Goal: Complete application form

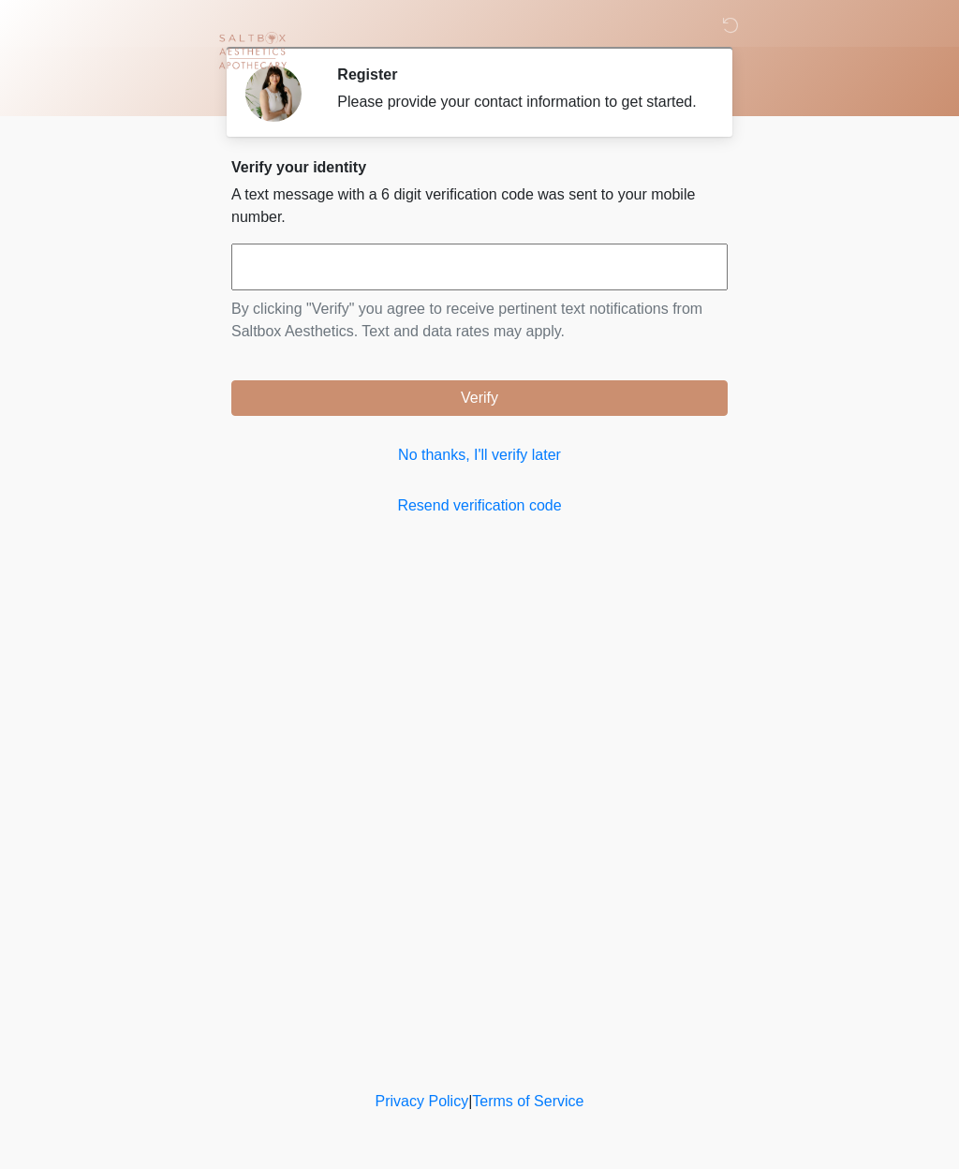
scroll to position [1, 0]
click at [368, 286] on input "text" at bounding box center [479, 267] width 496 height 47
type input "******"
click at [489, 416] on button "Verify" at bounding box center [479, 398] width 496 height 36
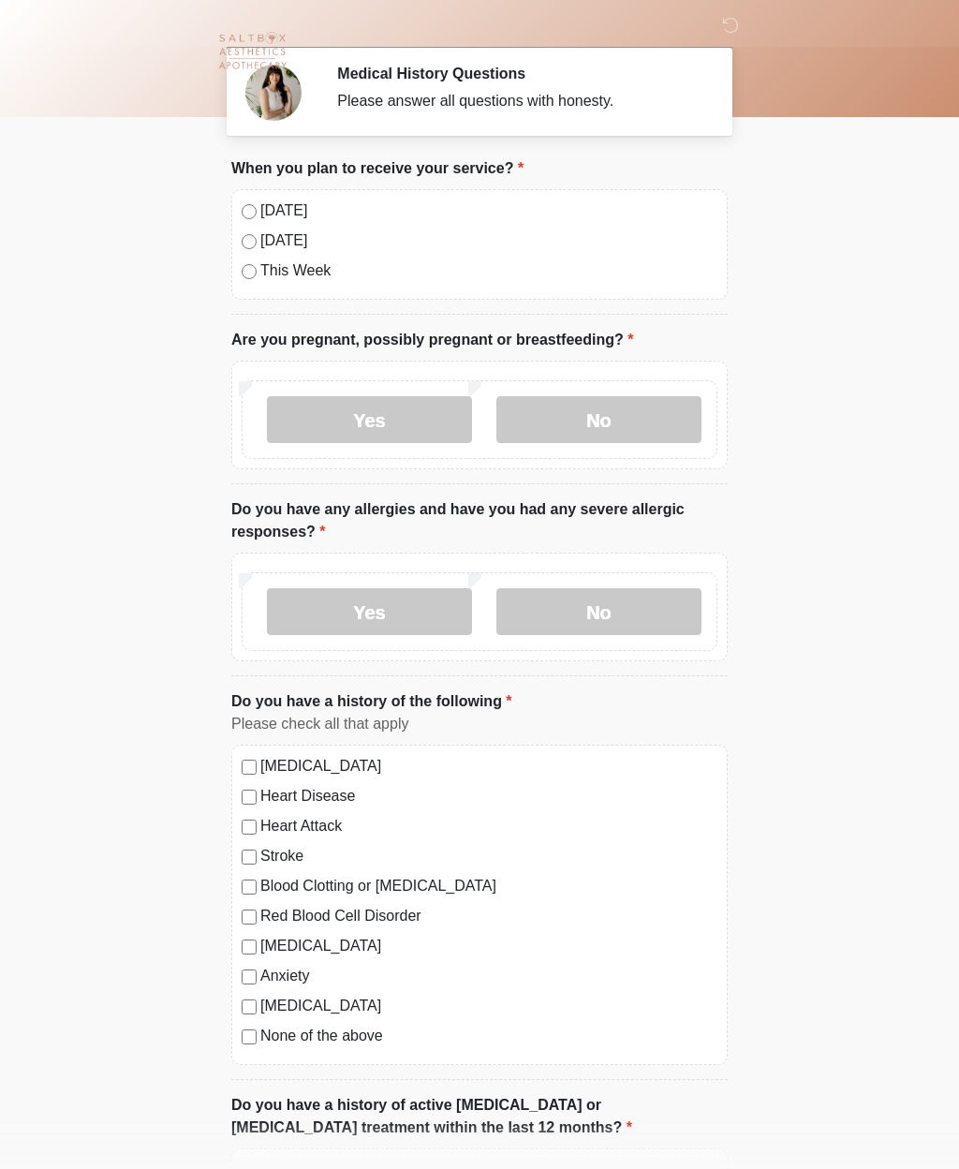
click at [611, 414] on label "No" at bounding box center [598, 419] width 205 height 47
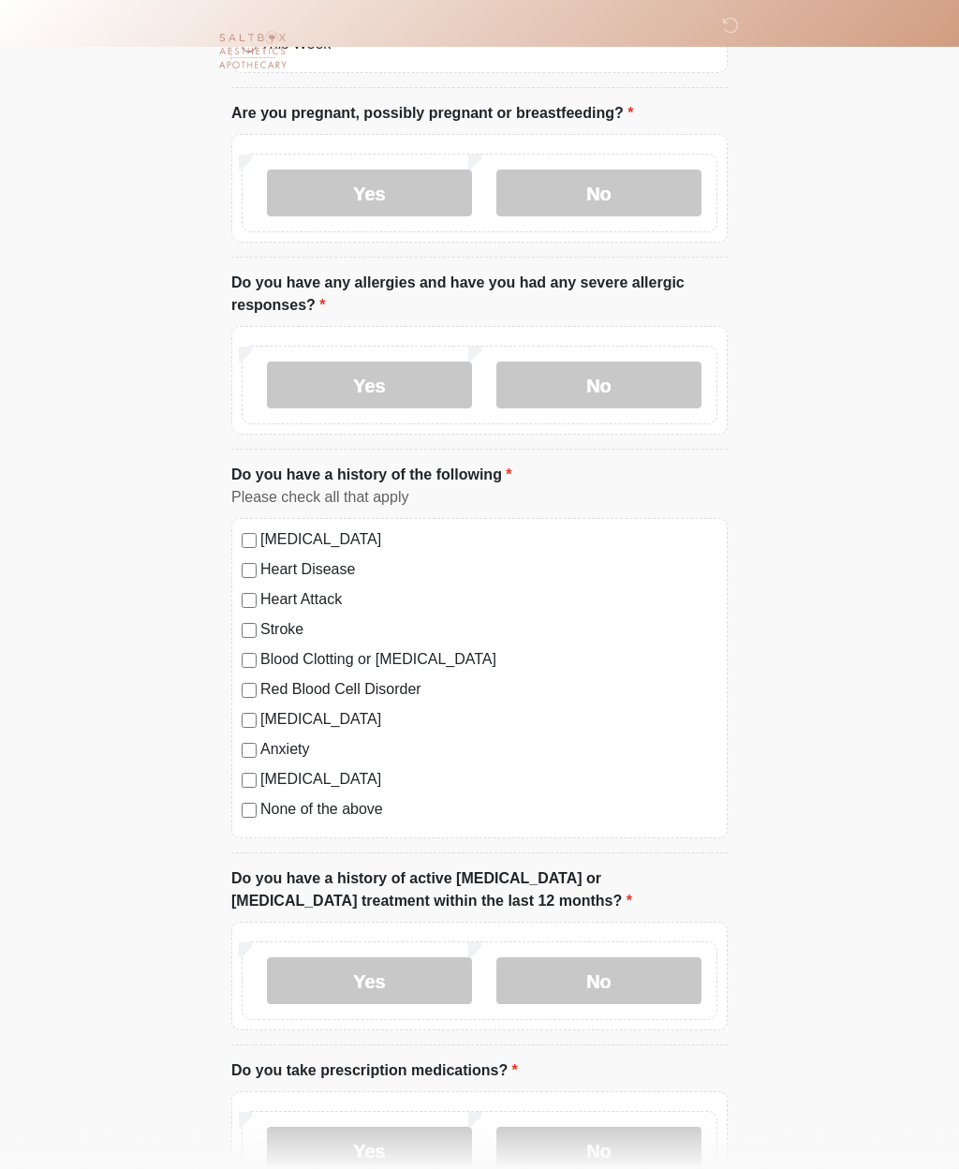
scroll to position [228, 0]
click at [609, 381] on label "No" at bounding box center [598, 385] width 205 height 47
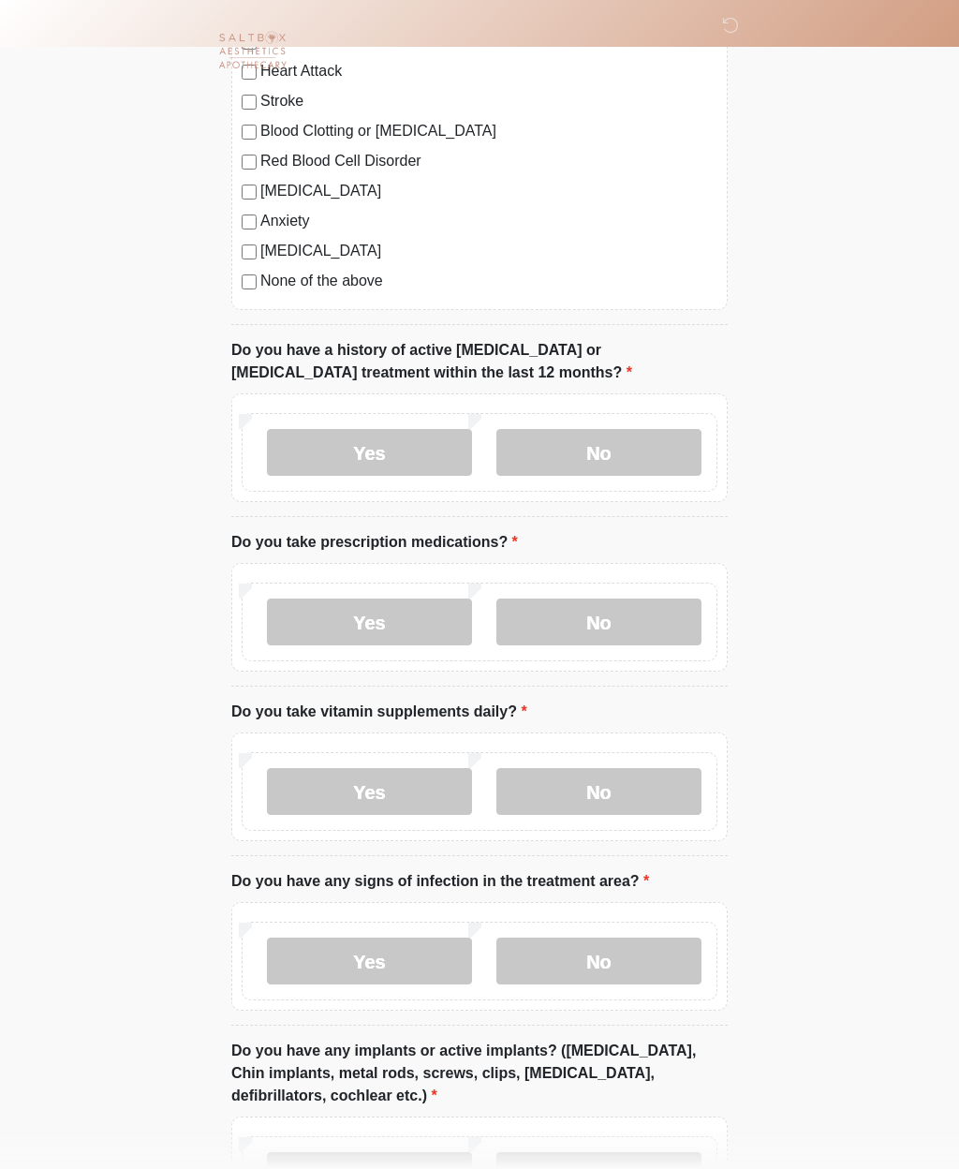
scroll to position [757, 0]
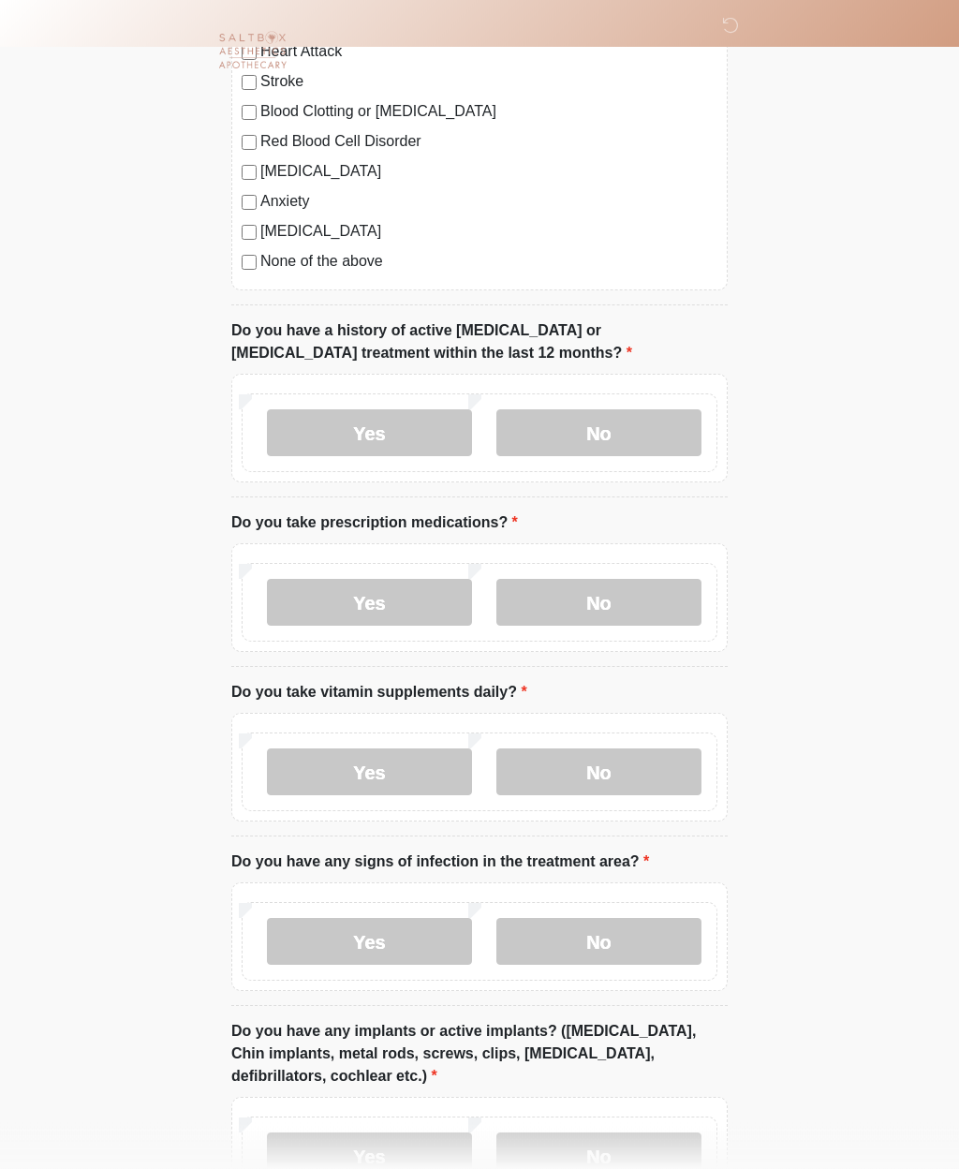
click at [624, 433] on label "No" at bounding box center [598, 433] width 205 height 47
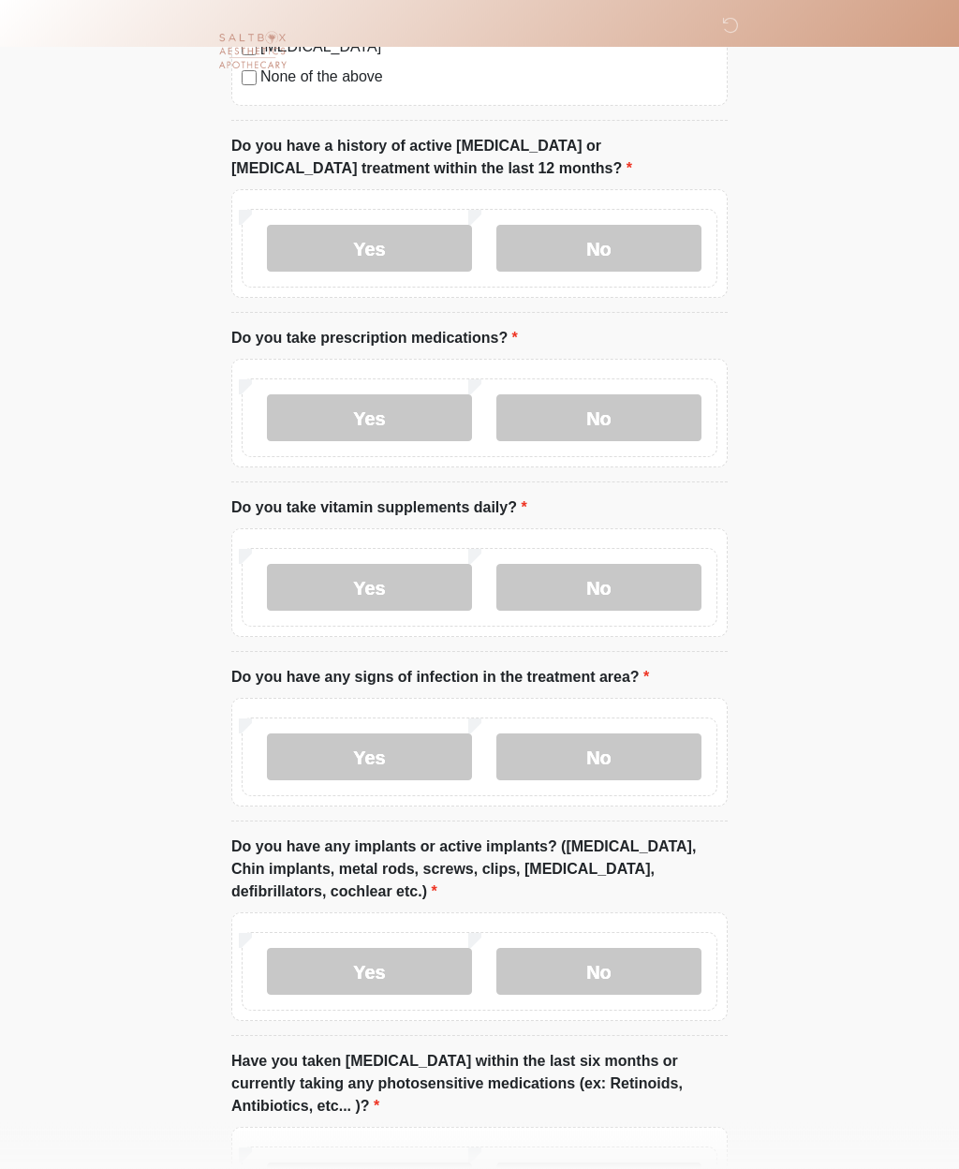
scroll to position [960, 0]
click at [600, 407] on label "No" at bounding box center [598, 417] width 205 height 47
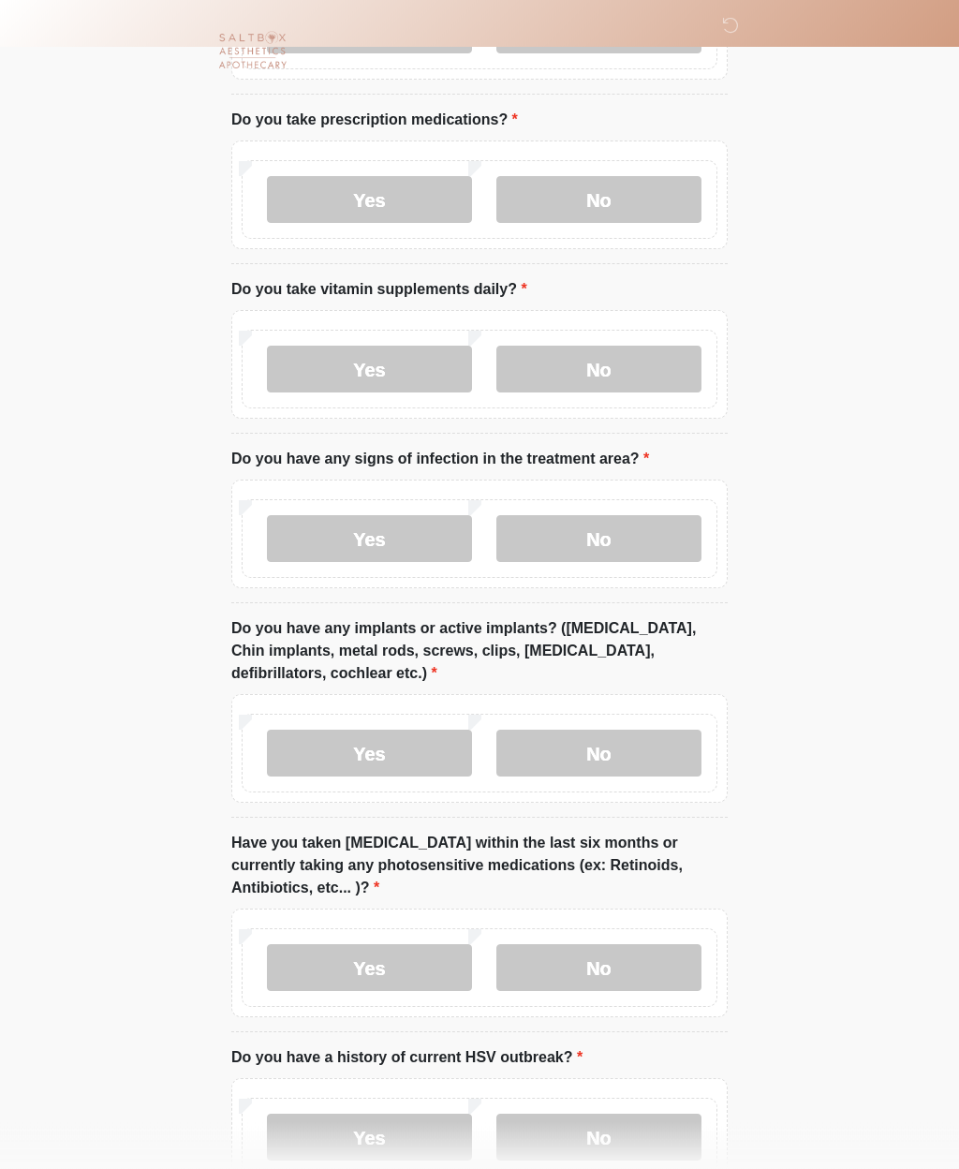
scroll to position [1178, 0]
click at [615, 365] on label "No" at bounding box center [598, 369] width 205 height 47
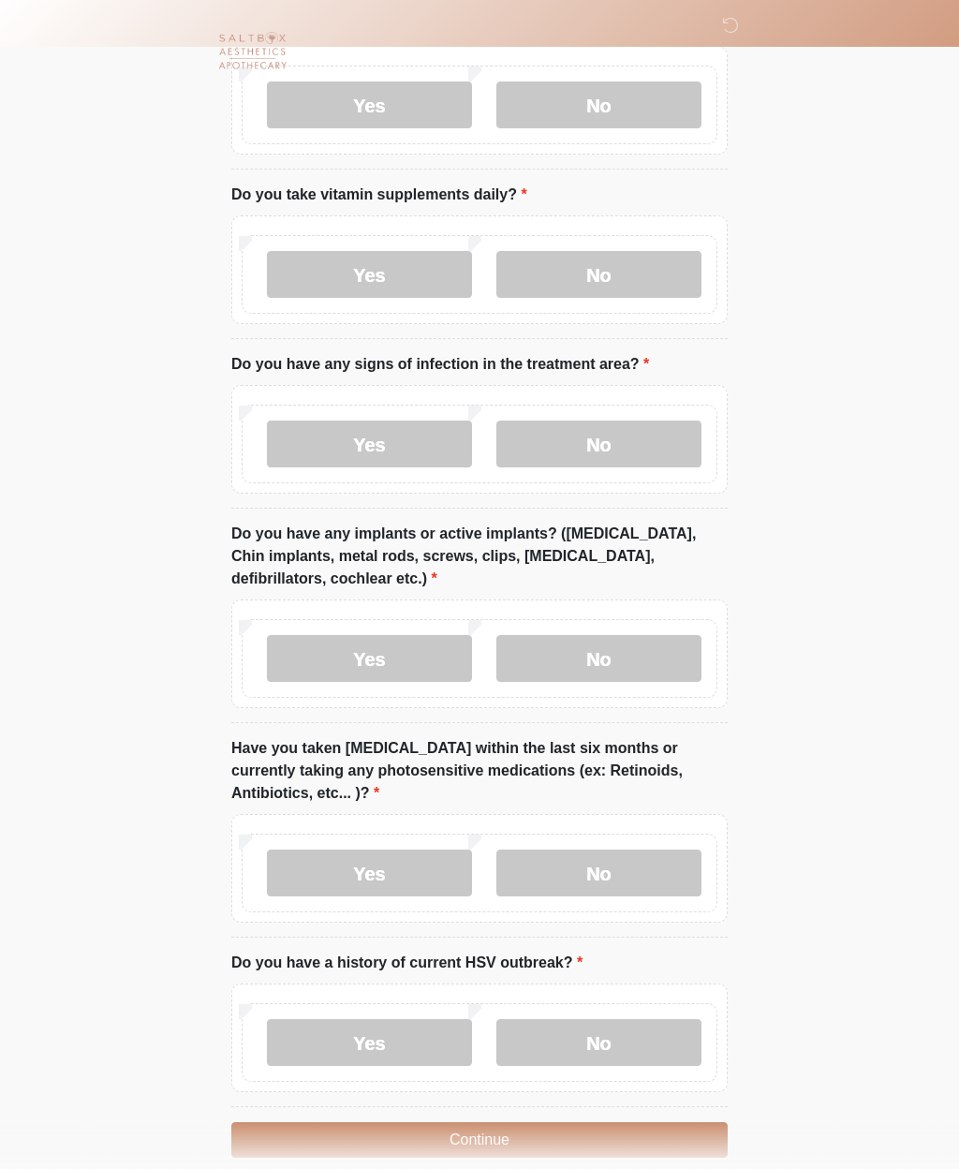
scroll to position [1294, 0]
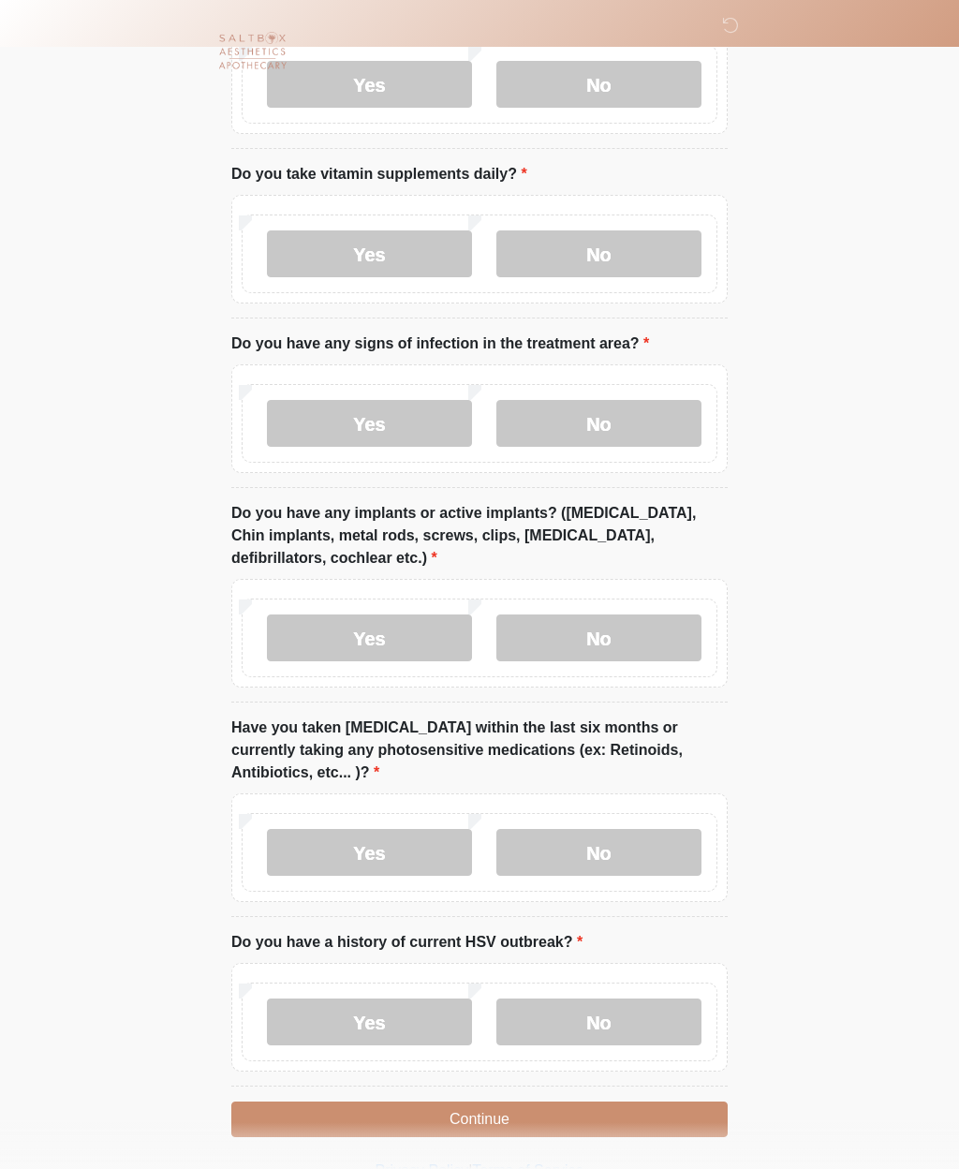
click at [618, 420] on label "No" at bounding box center [598, 423] width 205 height 47
click at [384, 637] on label "Yes" at bounding box center [369, 637] width 205 height 47
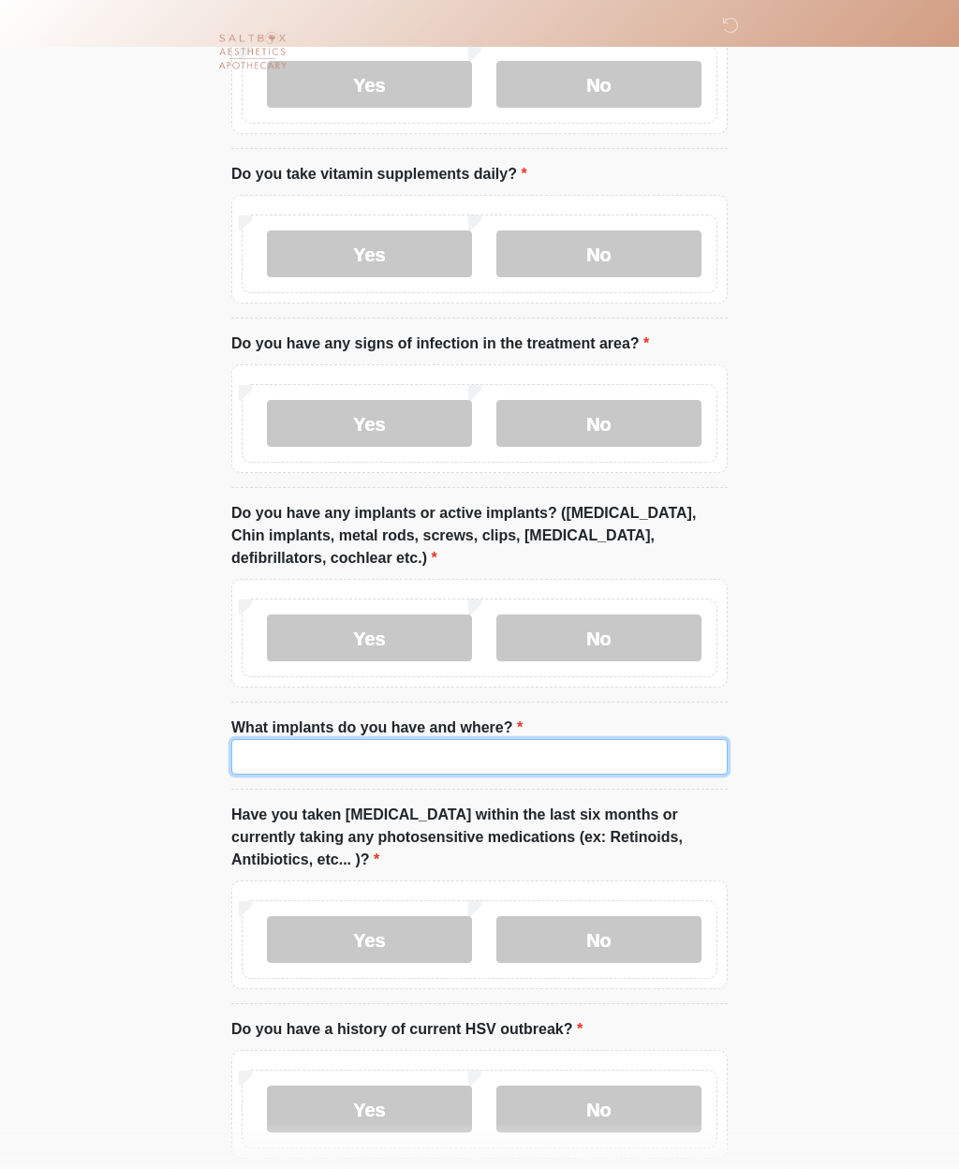
click at [569, 751] on input "What implants do you have and where?" at bounding box center [479, 757] width 496 height 36
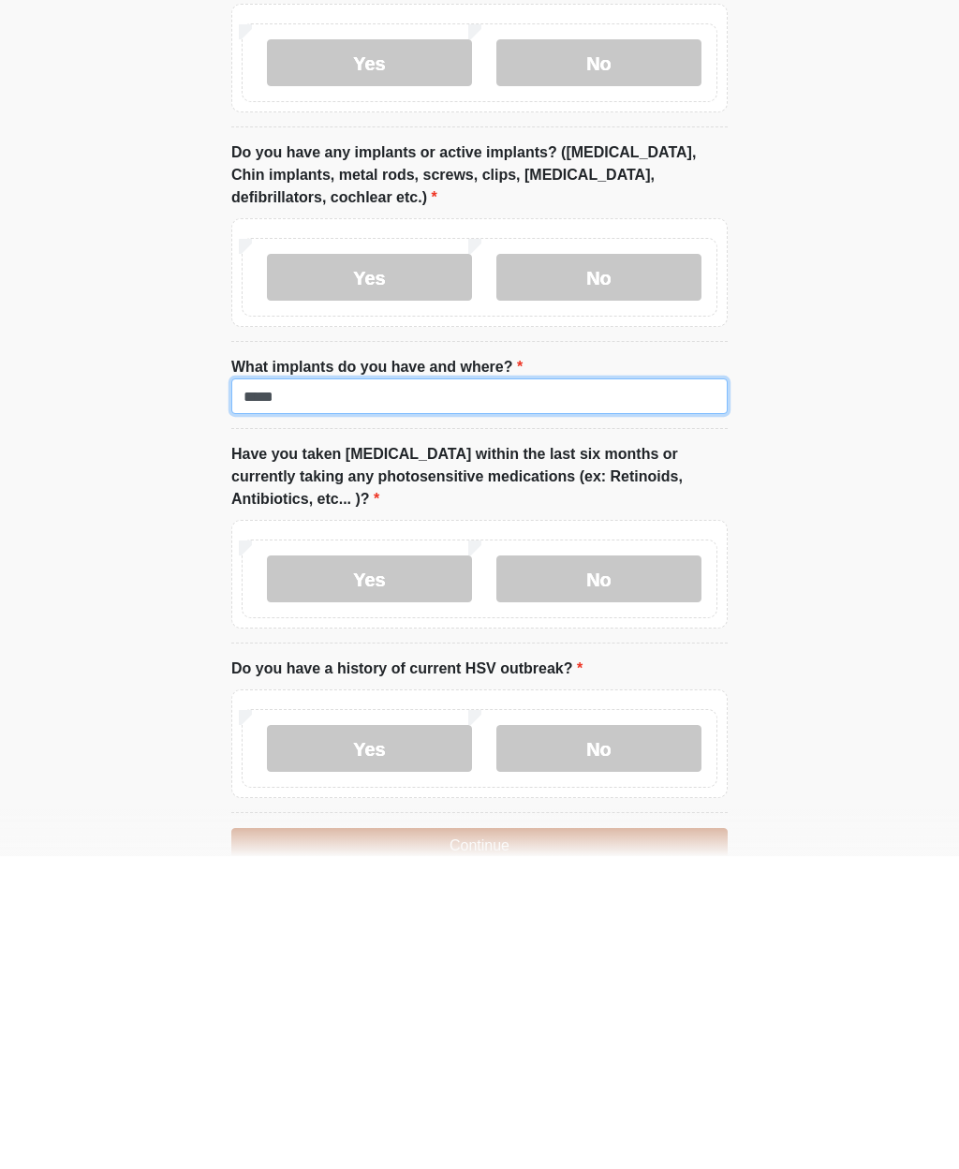
scroll to position [1372, 0]
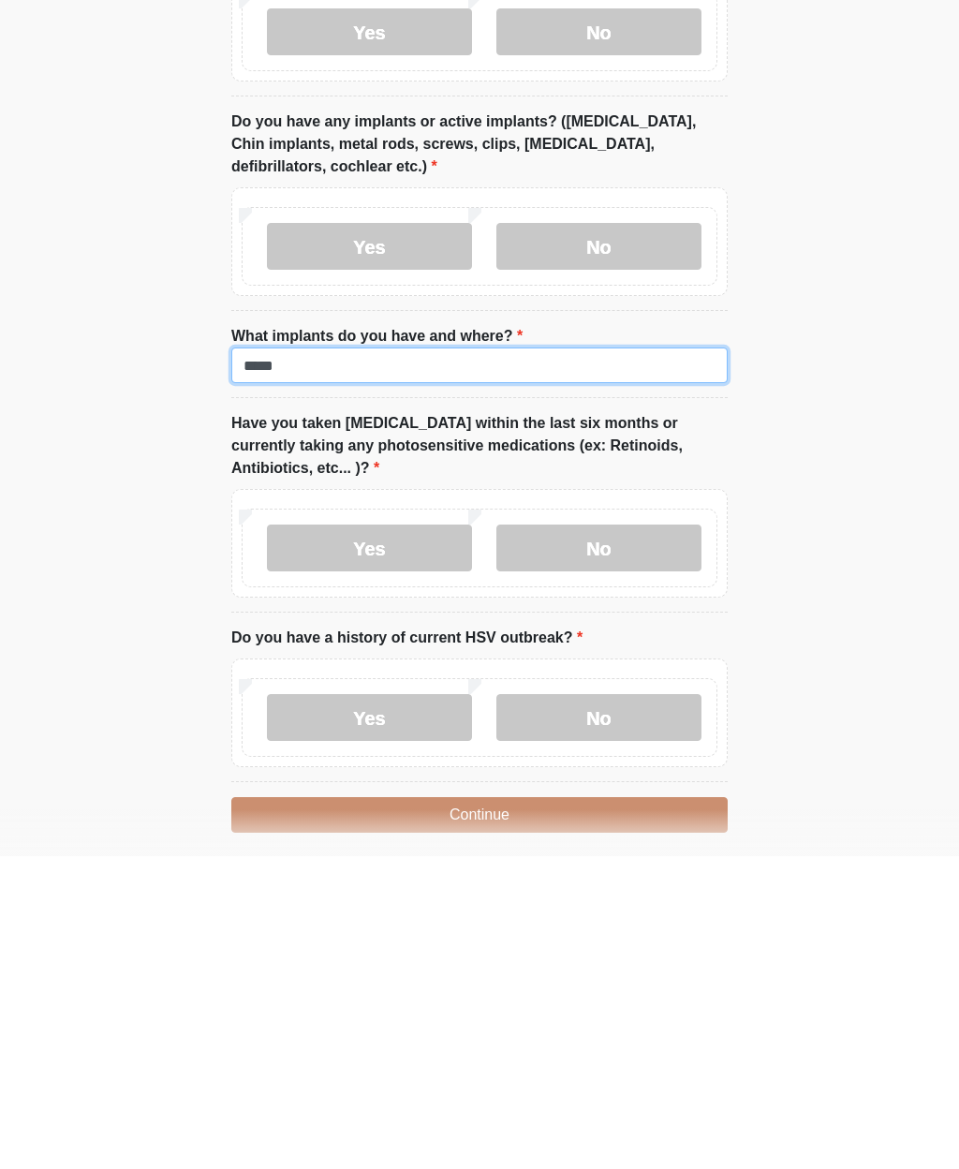
type input "*****"
click at [639, 837] on label "No" at bounding box center [598, 860] width 205 height 47
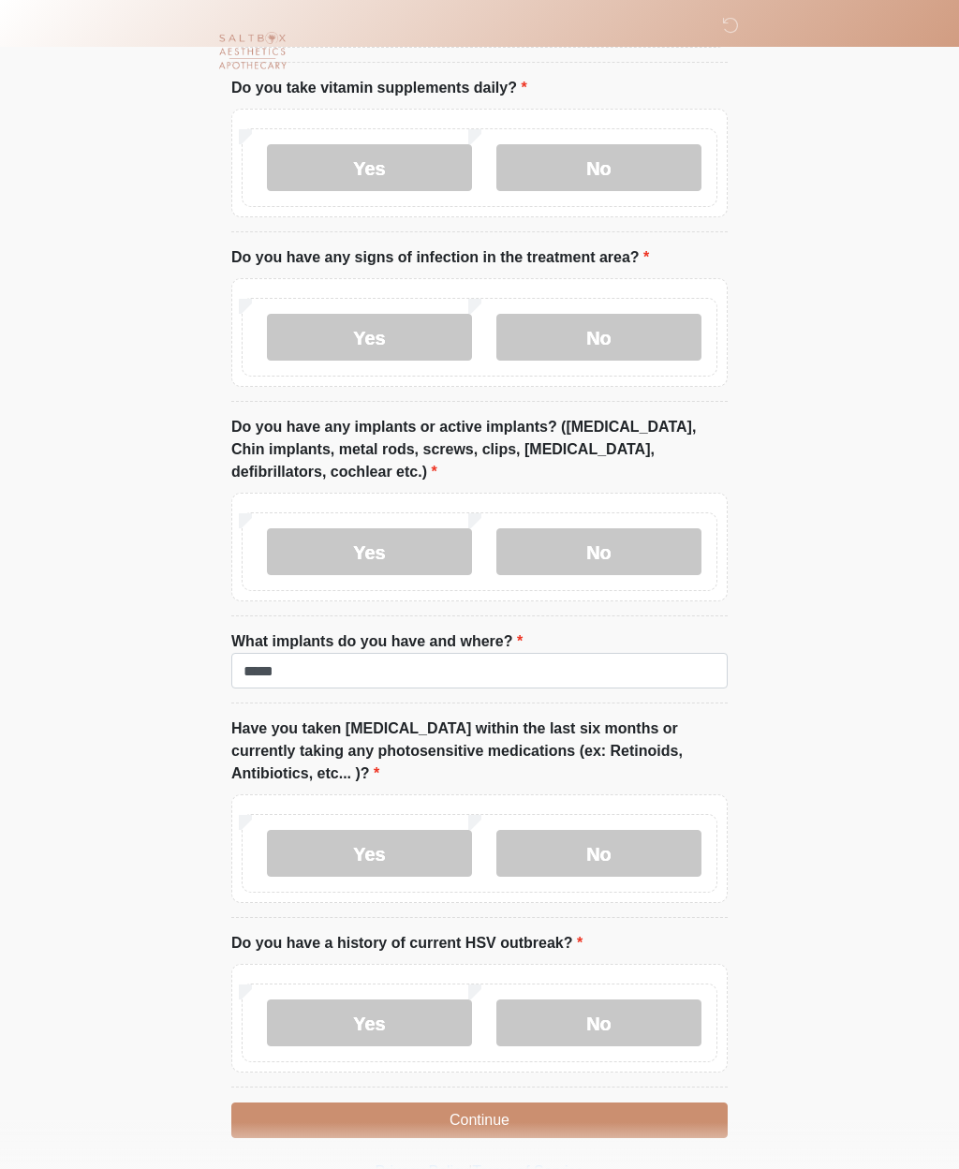
click at [609, 1018] on label "No" at bounding box center [598, 1022] width 205 height 47
click at [580, 1112] on button "Continue" at bounding box center [479, 1121] width 496 height 36
click at [546, 1118] on button "Continue" at bounding box center [479, 1121] width 496 height 36
click at [569, 1119] on button "Continue" at bounding box center [479, 1121] width 496 height 36
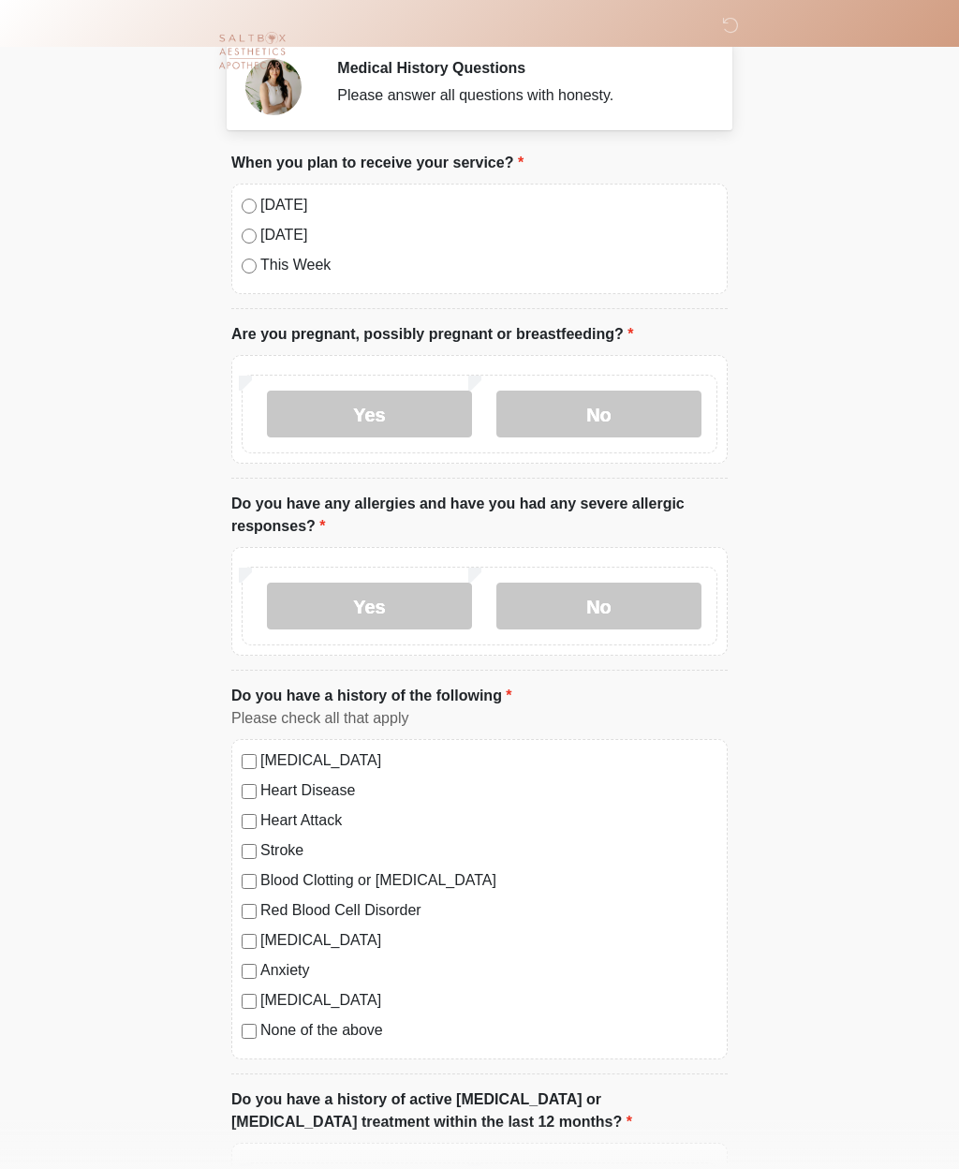
scroll to position [0, 0]
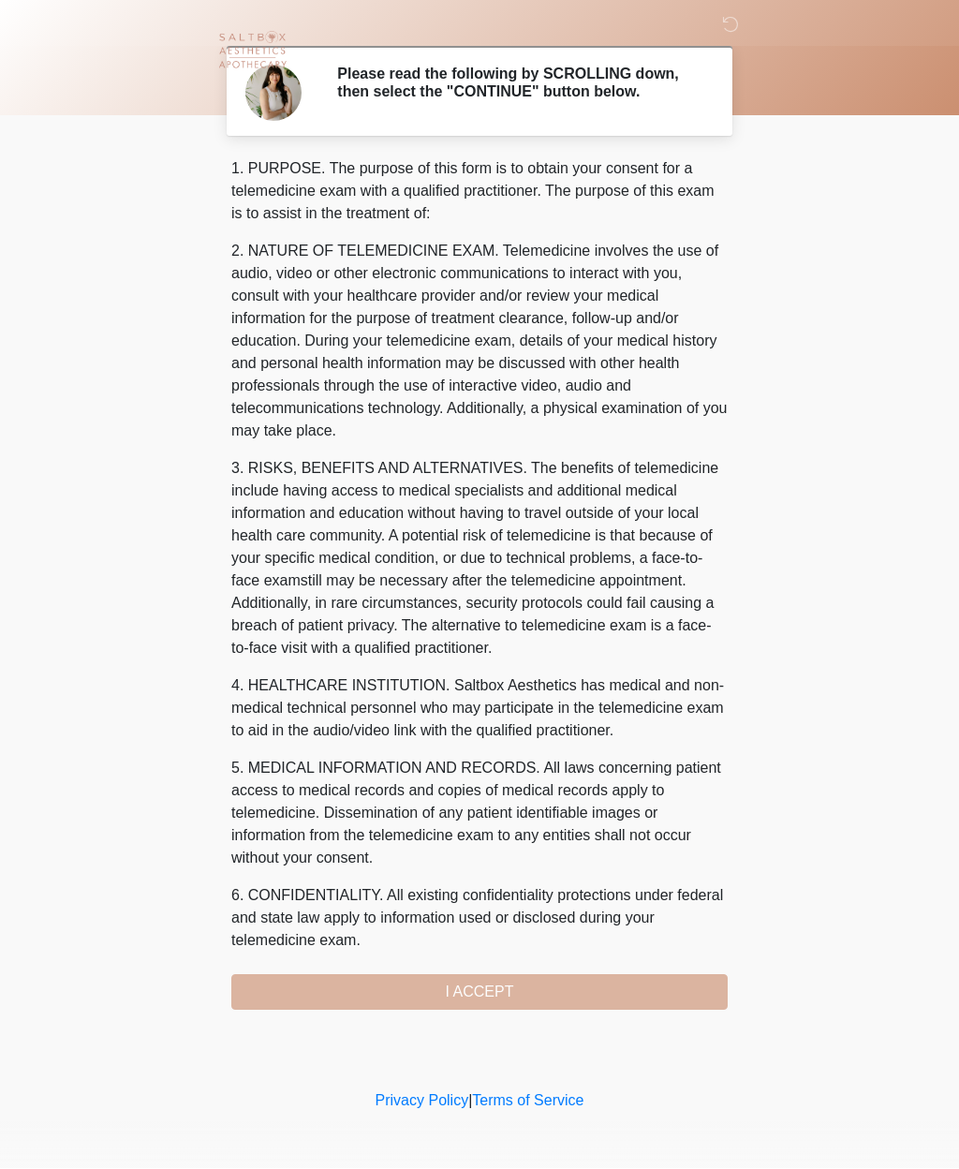
click at [492, 996] on div "1. PURPOSE. The purpose of this form is to obtain your consent for a telemedici…" at bounding box center [479, 584] width 496 height 852
click at [480, 1001] on div "1. PURPOSE. The purpose of this form is to obtain your consent for a telemedici…" at bounding box center [479, 584] width 496 height 852
click at [501, 976] on div "1. PURPOSE. The purpose of this form is to obtain your consent for a telemedici…" at bounding box center [479, 584] width 496 height 852
click at [491, 1002] on div "1. PURPOSE. The purpose of this form is to obtain your consent for a telemedici…" at bounding box center [479, 584] width 496 height 852
click at [491, 1007] on div "1. PURPOSE. The purpose of this form is to obtain your consent for a telemedici…" at bounding box center [479, 584] width 496 height 852
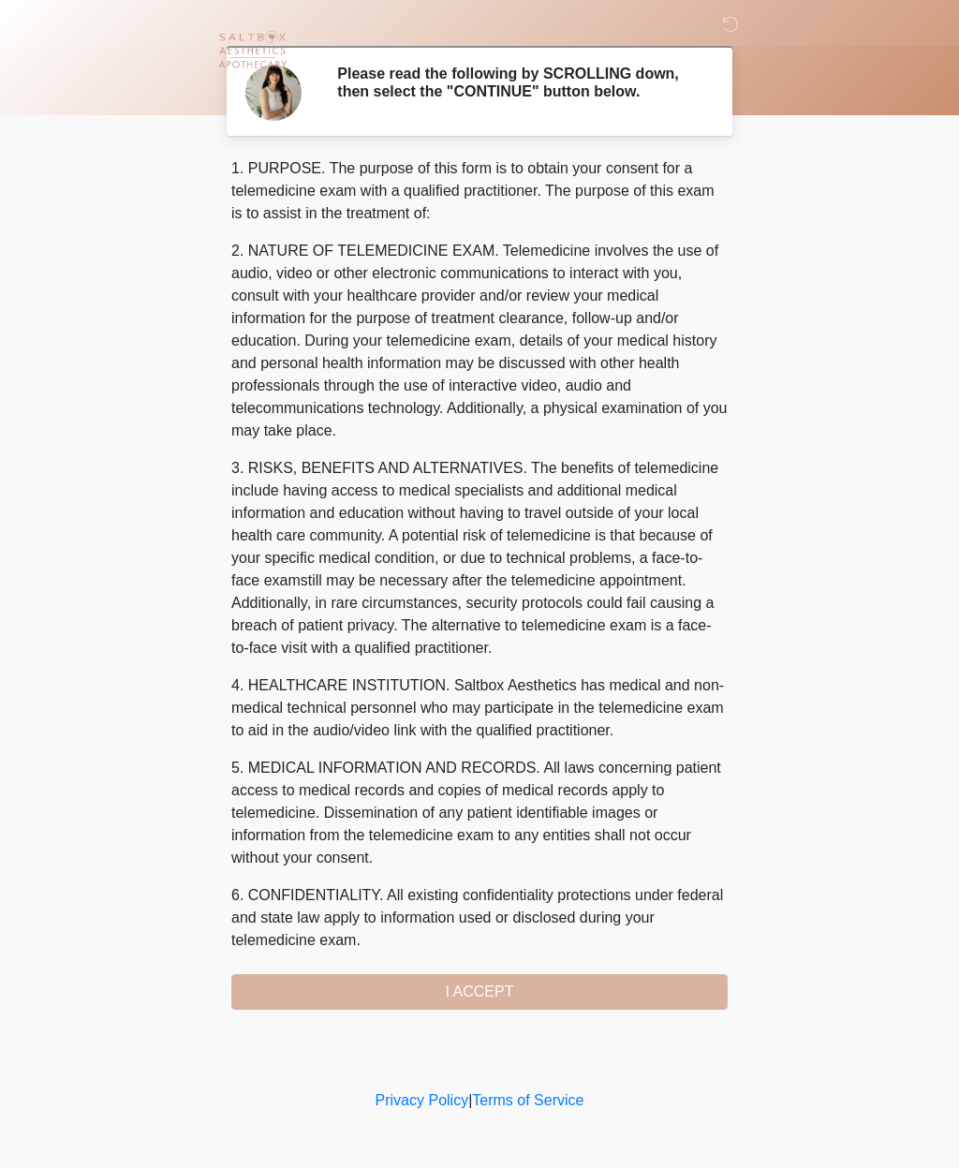
click at [491, 1006] on div "1. PURPOSE. The purpose of this form is to obtain your consent for a telemedici…" at bounding box center [479, 584] width 496 height 852
click at [481, 1004] on div "1. PURPOSE. The purpose of this form is to obtain your consent for a telemedici…" at bounding box center [479, 584] width 496 height 852
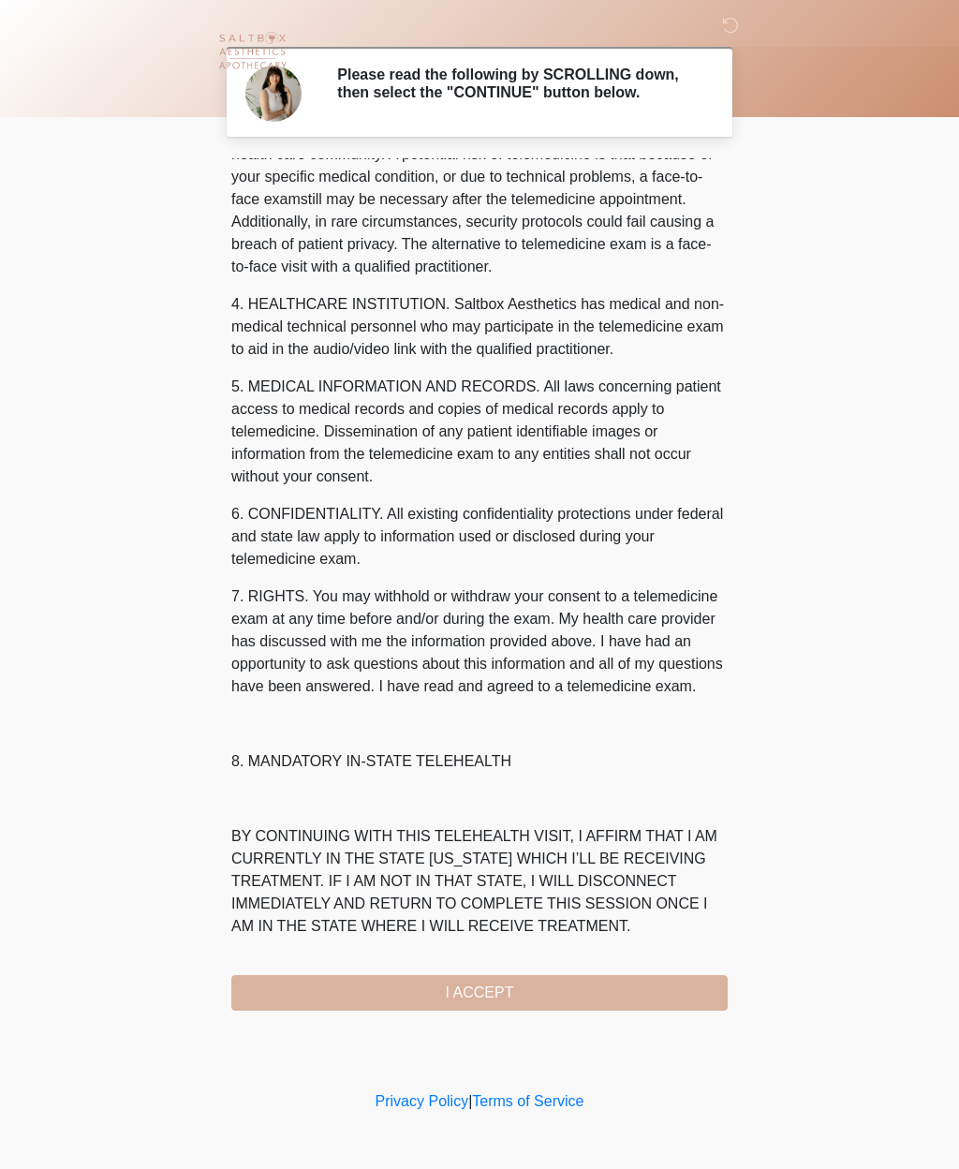
scroll to position [450, 0]
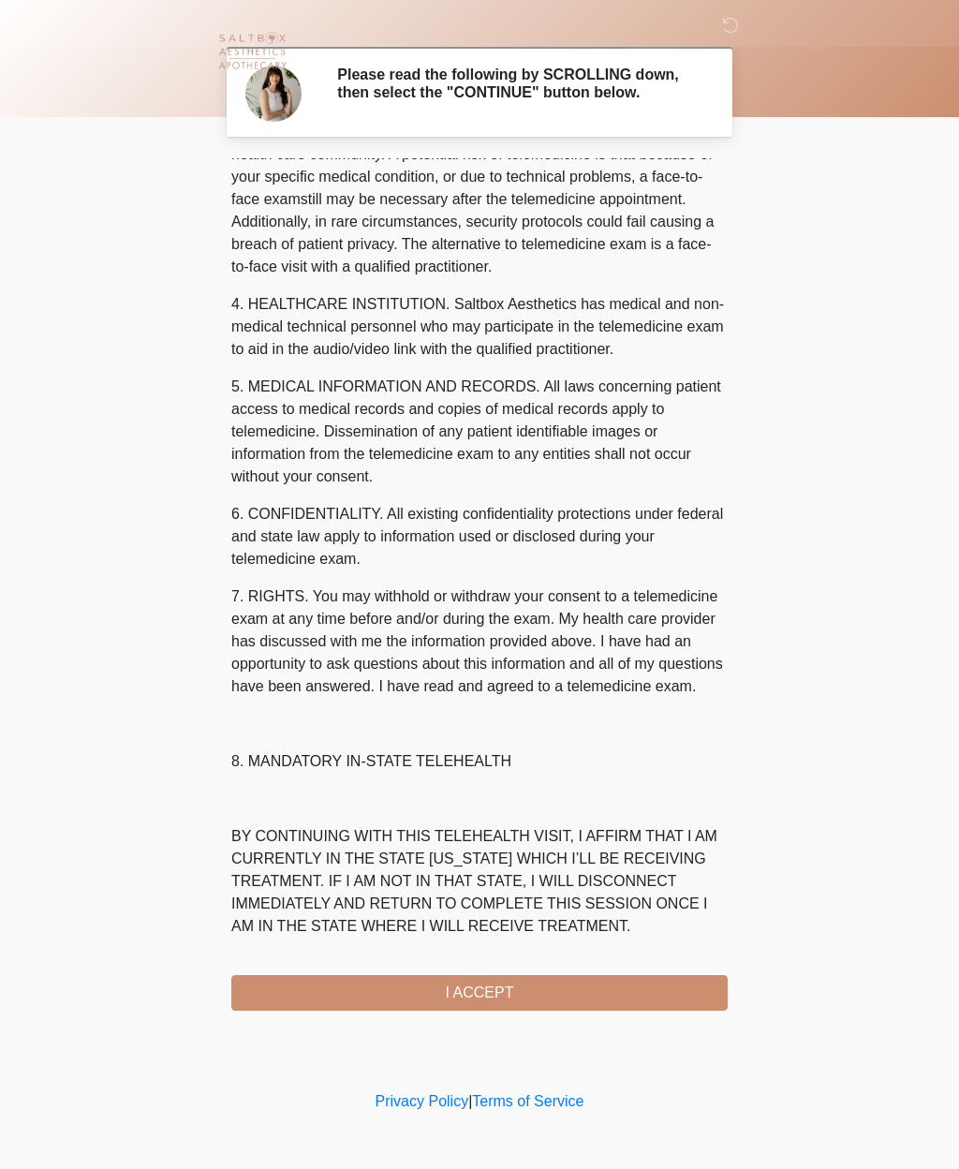
click at [485, 1001] on button "I ACCEPT" at bounding box center [479, 993] width 496 height 36
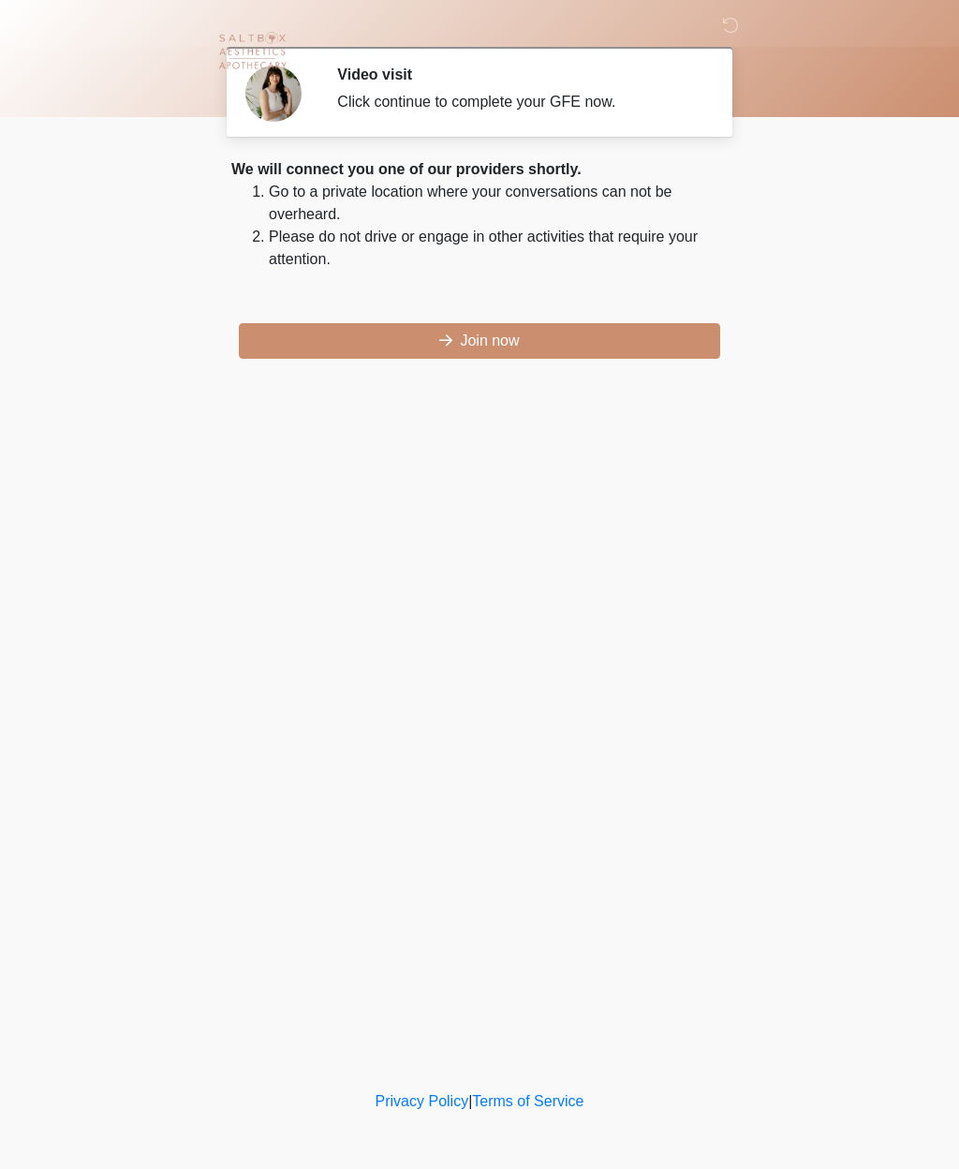
click at [516, 353] on button "Join now" at bounding box center [479, 341] width 481 height 36
